Goal: Task Accomplishment & Management: Use online tool/utility

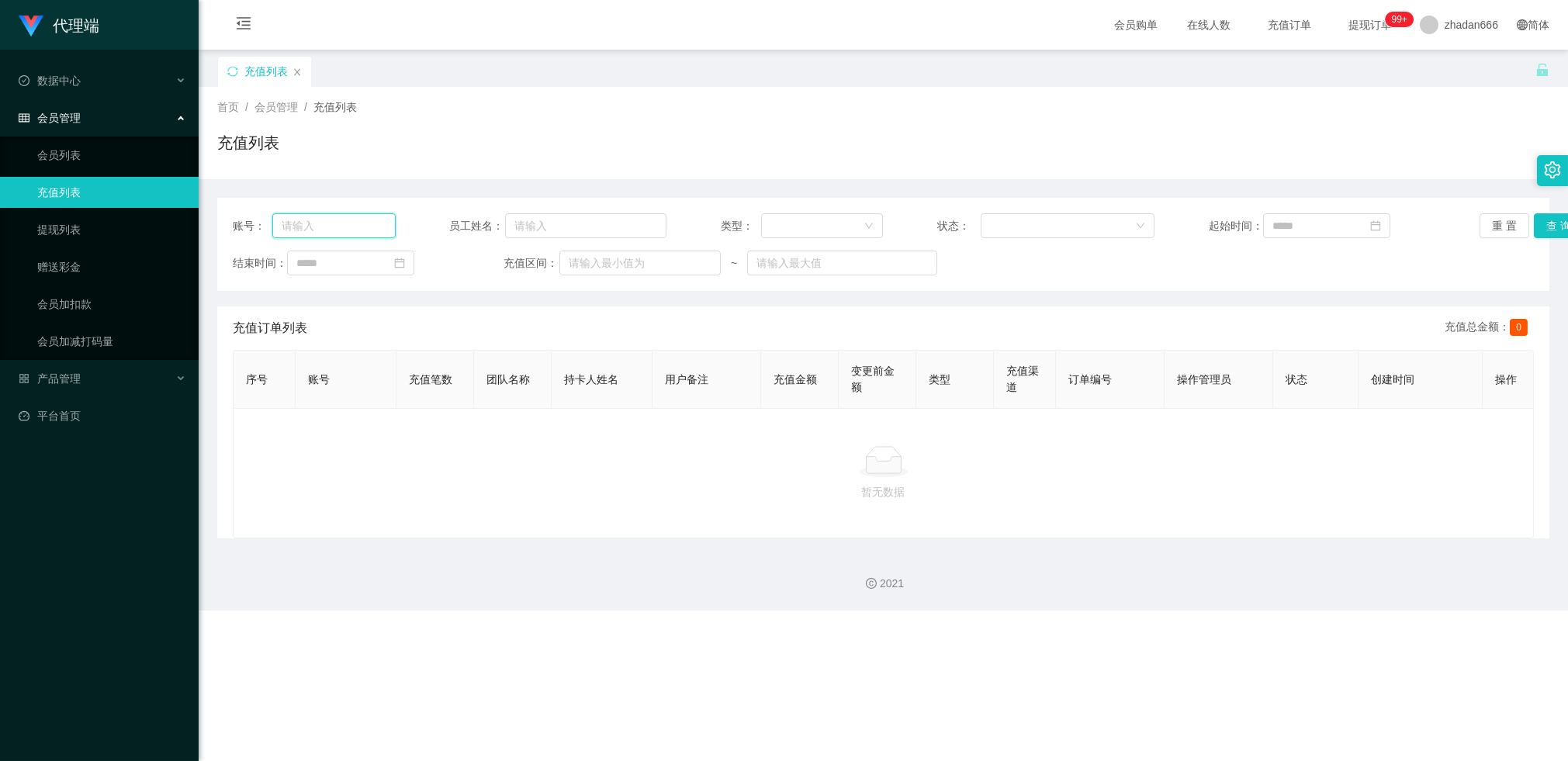
click at [327, 227] on input "text" at bounding box center [334, 226] width 123 height 25
click at [72, 223] on link "提现列表" at bounding box center [112, 229] width 149 height 31
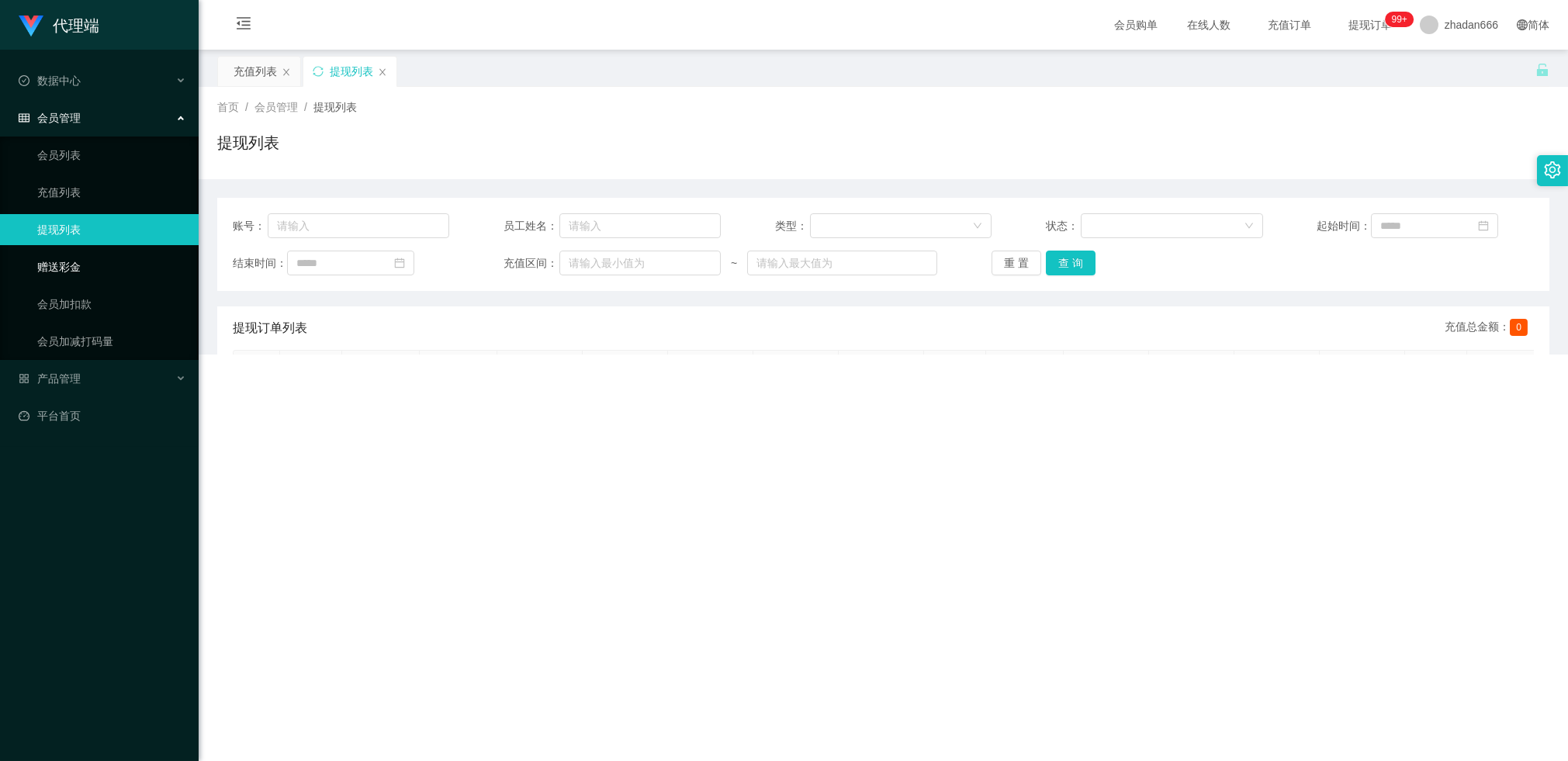
click at [84, 274] on link "赠送彩金" at bounding box center [112, 267] width 149 height 31
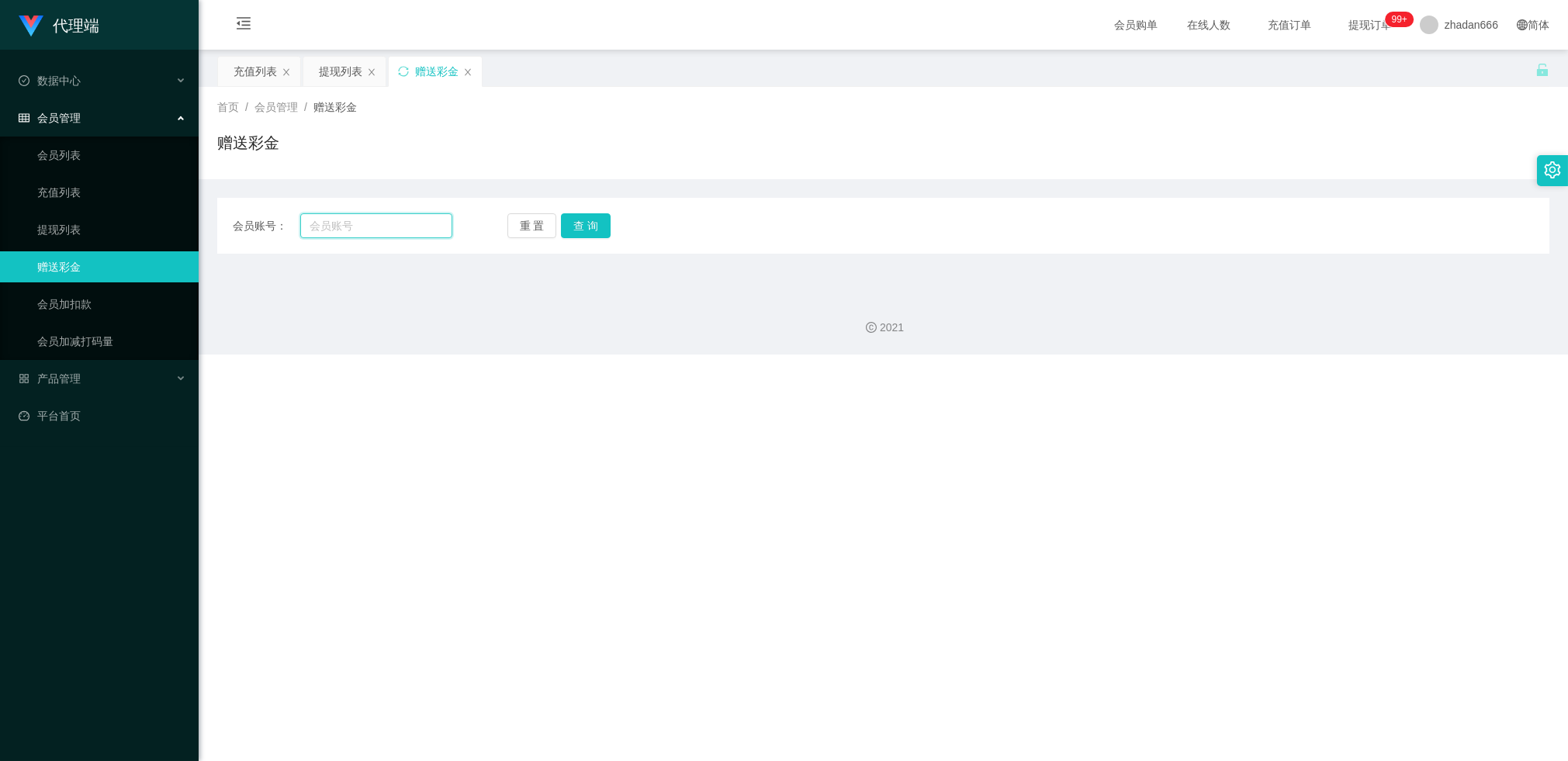
drag, startPoint x: 332, startPoint y: 229, endPoint x: 343, endPoint y: 227, distance: 11.2
click at [332, 229] on input "text" at bounding box center [375, 226] width 152 height 25
paste input "2718070072"
type input "2718070072"
click at [594, 229] on button "查 询" at bounding box center [585, 226] width 50 height 25
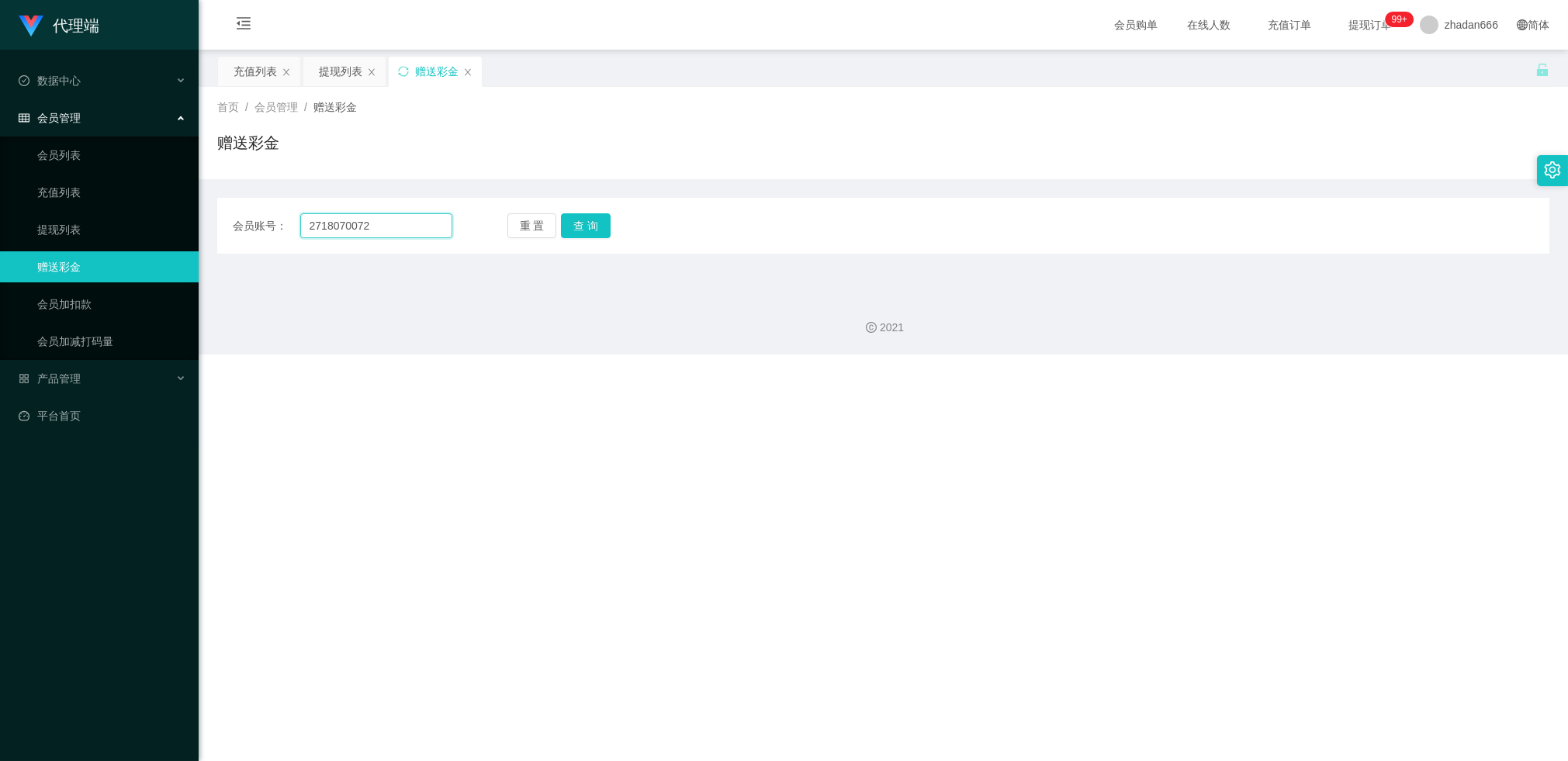
click at [409, 223] on input "2718070072" at bounding box center [375, 226] width 152 height 25
paste input "96776345"
type input "96776345"
click at [598, 233] on button "查 询" at bounding box center [585, 226] width 50 height 25
